Goal: Task Accomplishment & Management: Manage account settings

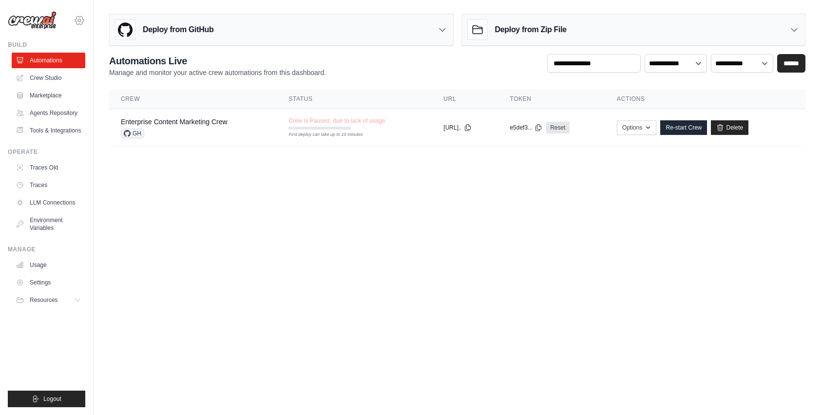
click at [79, 18] on icon at bounding box center [80, 21] width 12 height 12
click at [113, 62] on span "Settings" at bounding box center [121, 61] width 77 height 10
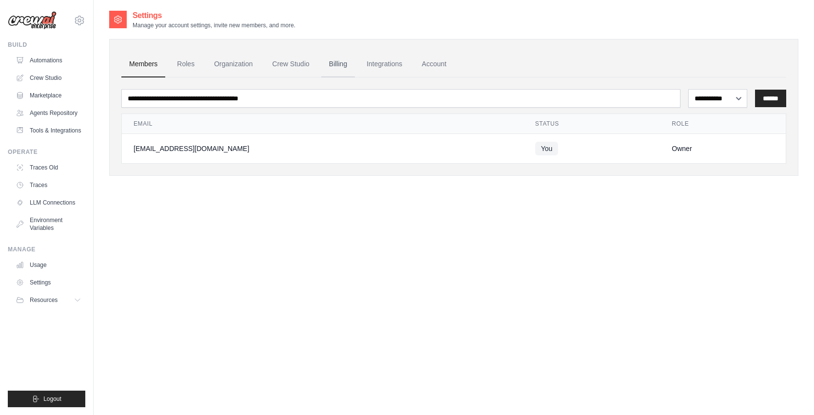
click at [338, 68] on link "Billing" at bounding box center [338, 64] width 34 height 26
